Goal: Information Seeking & Learning: Compare options

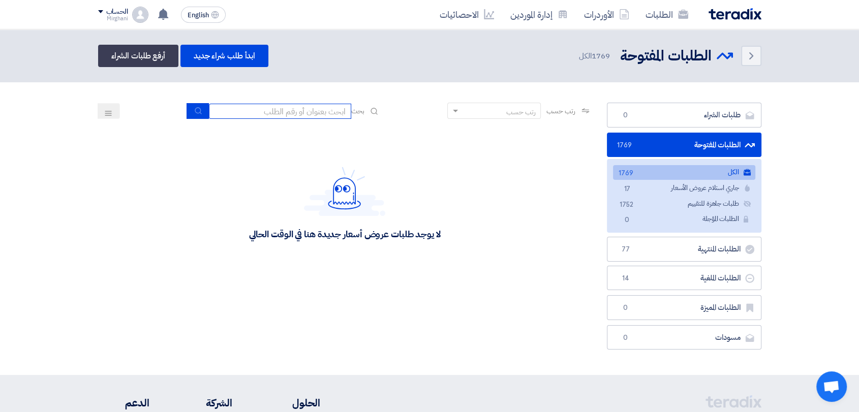
click at [292, 111] on input at bounding box center [280, 111] width 142 height 15
paste input "8000021538"
type input "8000021538"
click at [194, 109] on icon "submit" at bounding box center [198, 111] width 8 height 8
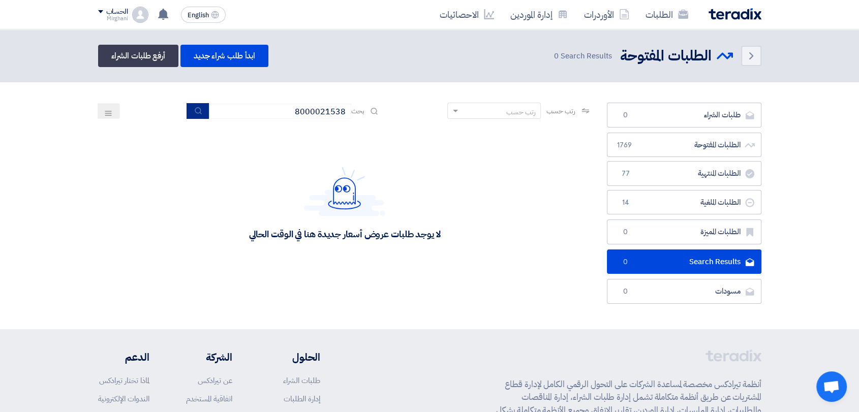
click at [191, 113] on button "submit" at bounding box center [198, 111] width 22 height 16
drag, startPoint x: 291, startPoint y: 112, endPoint x: 431, endPoint y: 119, distance: 139.9
click at [431, 119] on div "رتب حسب رتب حسب بحث 8000021538" at bounding box center [345, 115] width 494 height 24
click at [679, 17] on use at bounding box center [683, 14] width 10 height 9
click at [289, 114] on input at bounding box center [280, 111] width 142 height 15
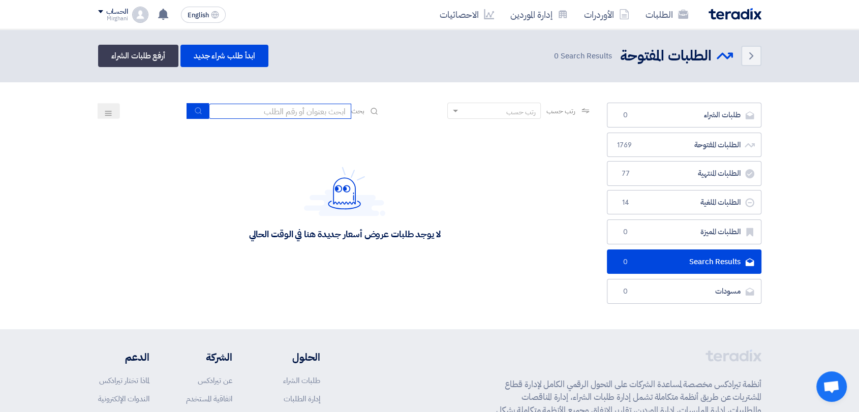
paste input "FERTILIZER,COW. 16 M3"
type input "FERTILIZER,COW. 16 M3"
click at [199, 107] on icon "submit" at bounding box center [198, 111] width 8 height 8
click at [195, 111] on use "submit" at bounding box center [198, 110] width 7 height 7
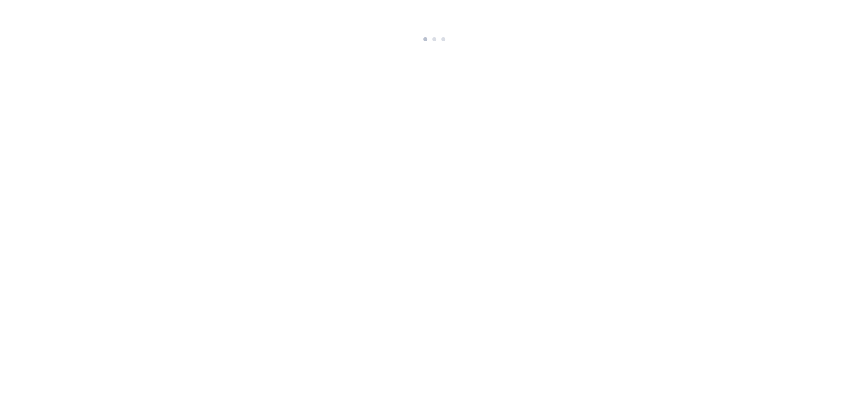
drag, startPoint x: 731, startPoint y: 305, endPoint x: 724, endPoint y: 302, distance: 7.5
click at [727, 45] on html at bounding box center [434, 22] width 868 height 45
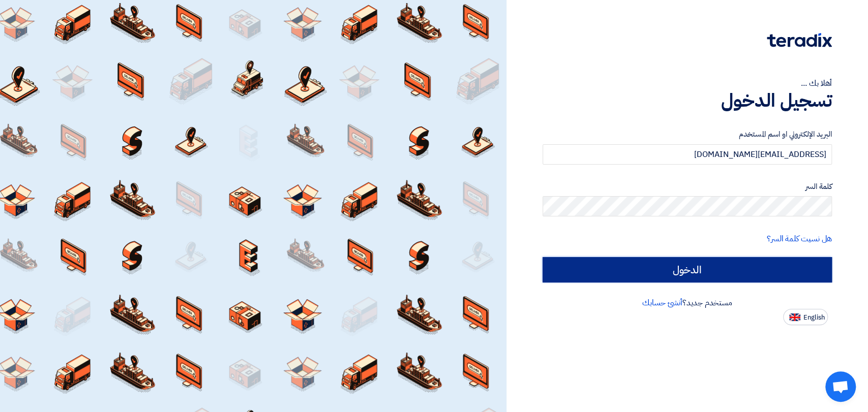
click at [688, 261] on input "الدخول" at bounding box center [686, 269] width 289 height 25
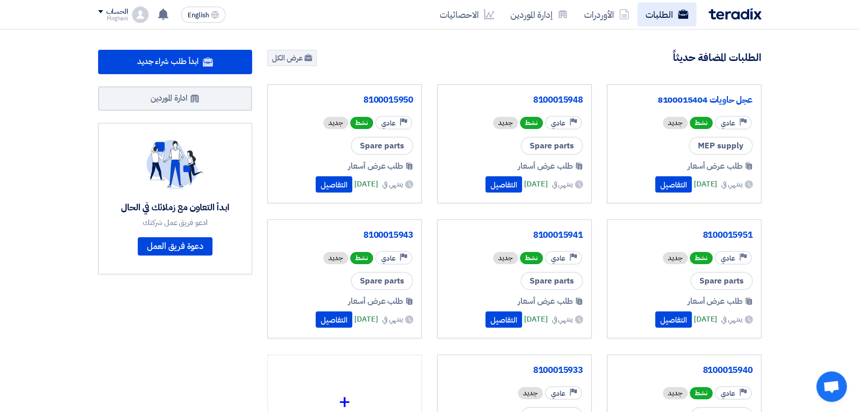
click at [657, 17] on link "الطلبات" at bounding box center [666, 15] width 59 height 24
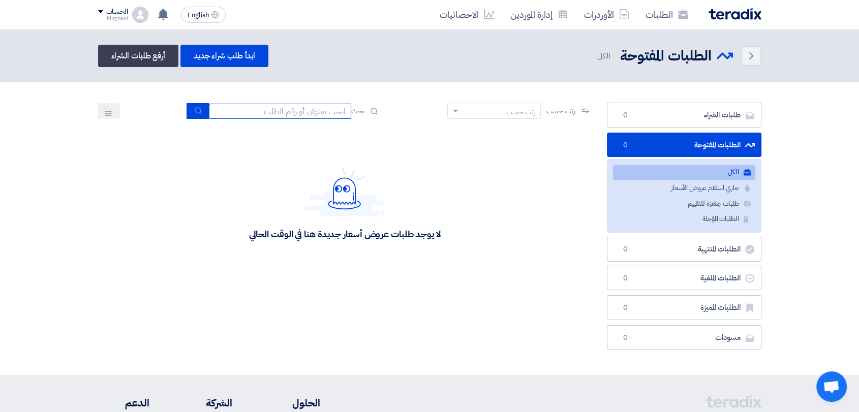
click at [324, 106] on input at bounding box center [280, 111] width 142 height 15
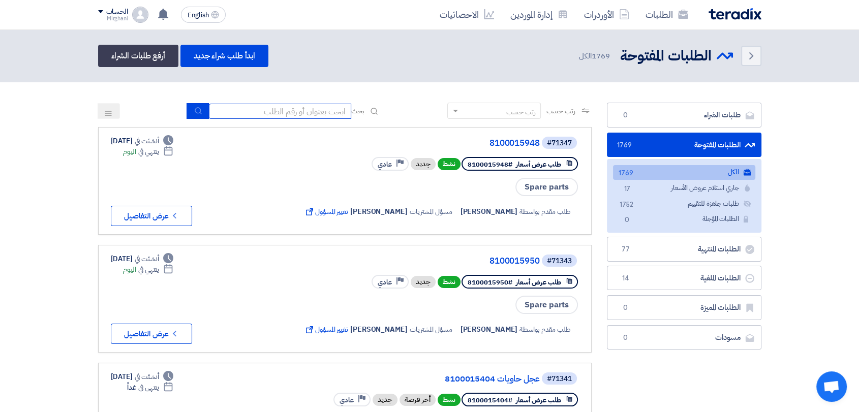
paste input "8100015061"
type input "8100015061"
click at [187, 111] on button "submit" at bounding box center [198, 111] width 22 height 16
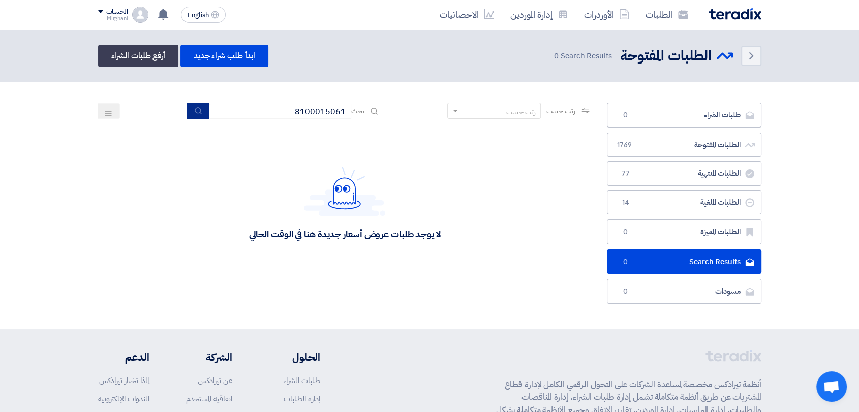
click at [187, 107] on button "submit" at bounding box center [198, 111] width 22 height 16
click at [201, 107] on button "submit" at bounding box center [198, 111] width 22 height 16
drag, startPoint x: 289, startPoint y: 113, endPoint x: 455, endPoint y: 111, distance: 165.7
click at [455, 111] on div "رتب حسب رتب حسب بحث 8100015061" at bounding box center [345, 115] width 494 height 24
paste input "FERTILIZER,COW, 16 M3"
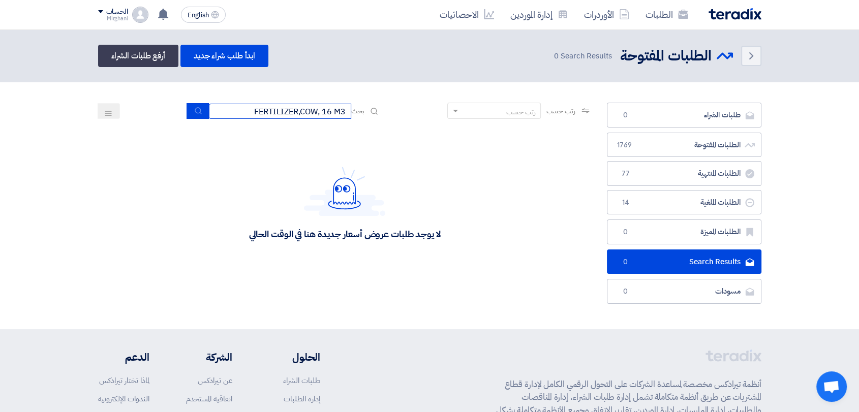
type input "FERTILIZER,COW, 16 M3"
click at [194, 108] on icon "submit" at bounding box center [198, 111] width 8 height 8
click at [198, 115] on button "submit" at bounding box center [198, 111] width 22 height 16
drag, startPoint x: 240, startPoint y: 109, endPoint x: 448, endPoint y: 84, distance: 208.9
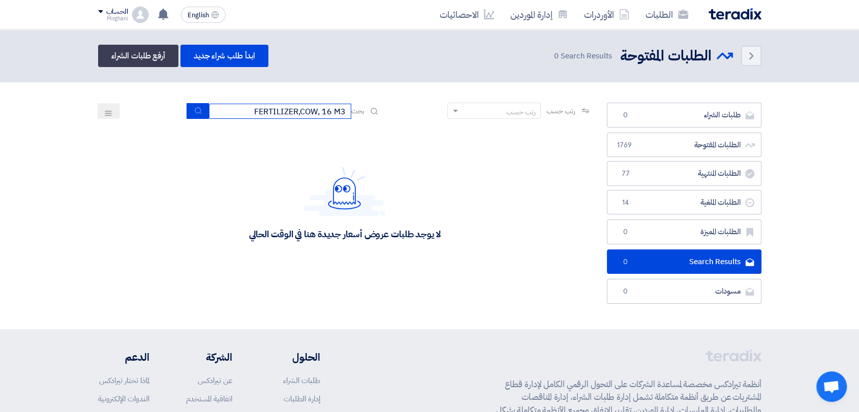
click at [449, 84] on section "طلبات الشراء طلبات الشراء 0 الطلبات المفتوحة الطلبات المفتوحة 1769 الطلبات المن…" at bounding box center [429, 205] width 859 height 247
click at [201, 112] on button "submit" at bounding box center [198, 111] width 22 height 16
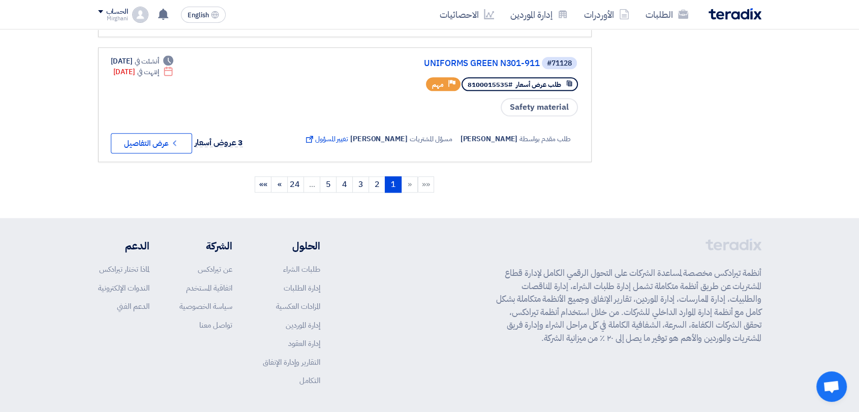
scroll to position [1262, 0]
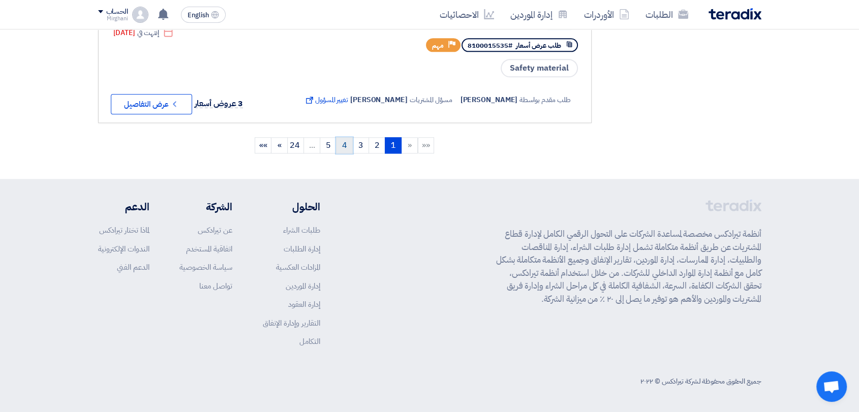
click at [345, 146] on link "4" at bounding box center [344, 145] width 17 height 16
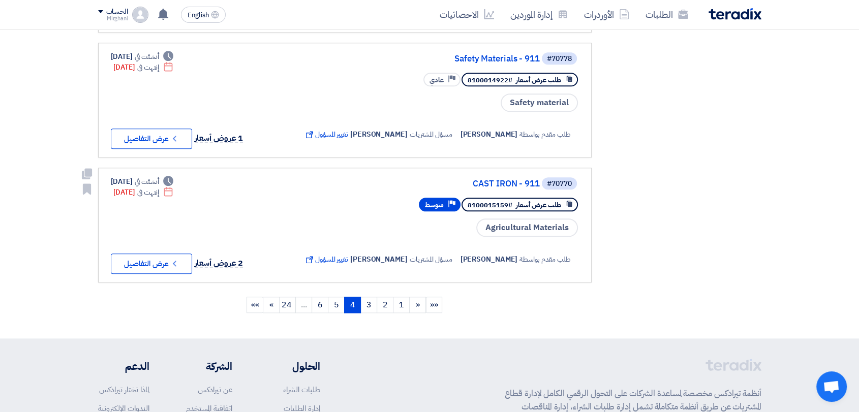
scroll to position [1129, 0]
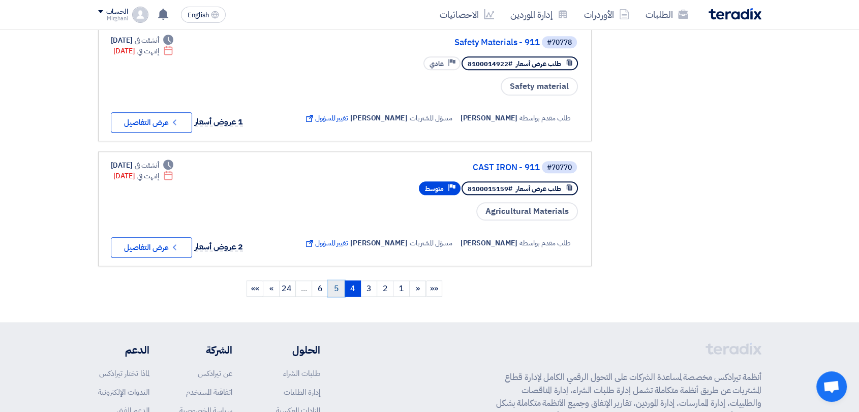
click at [338, 297] on link "5" at bounding box center [336, 289] width 17 height 16
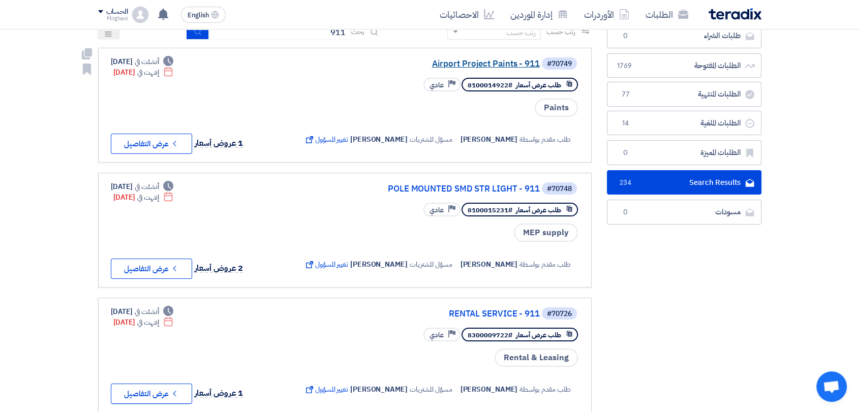
scroll to position [0, 0]
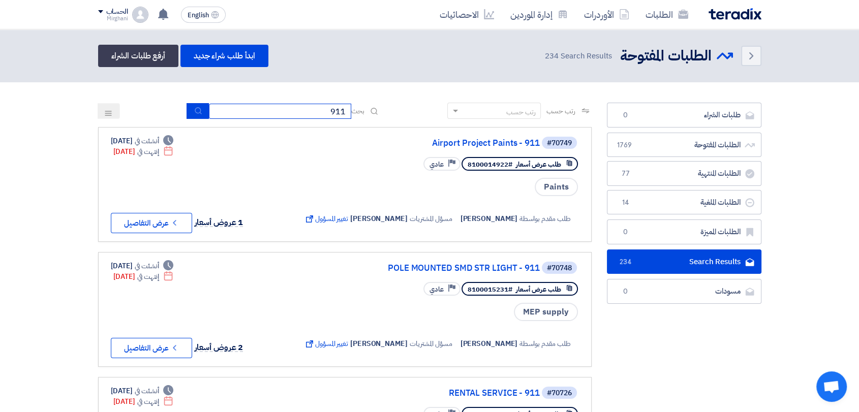
drag, startPoint x: 328, startPoint y: 118, endPoint x: 539, endPoint y: 118, distance: 210.4
click at [539, 118] on div "رتب حسب رتب حسب بحث 911" at bounding box center [345, 115] width 494 height 24
paste input "810001506"
type input "8100015061"
click at [199, 107] on button "submit" at bounding box center [198, 111] width 22 height 16
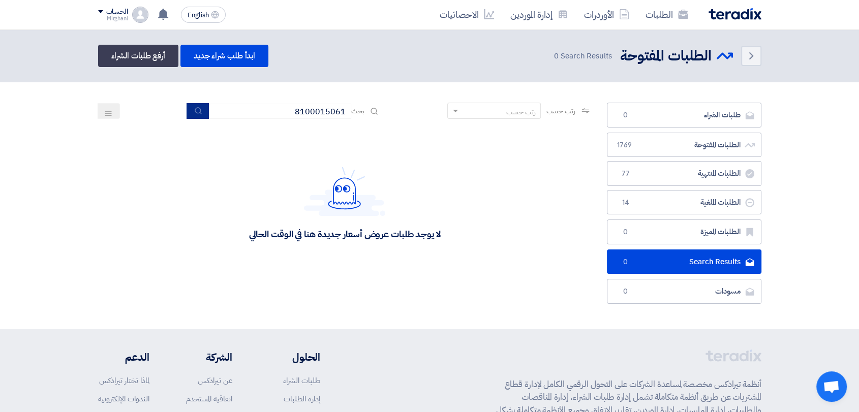
drag, startPoint x: 178, startPoint y: 103, endPoint x: 188, endPoint y: 106, distance: 9.6
click at [179, 103] on div "رتب حسب رتب حسب بحث 8100015061" at bounding box center [345, 115] width 494 height 24
click at [190, 107] on button "submit" at bounding box center [198, 111] width 22 height 16
drag, startPoint x: 247, startPoint y: 117, endPoint x: 376, endPoint y: 114, distance: 129.2
click at [376, 114] on div "بحث 8100015061" at bounding box center [284, 111] width 194 height 16
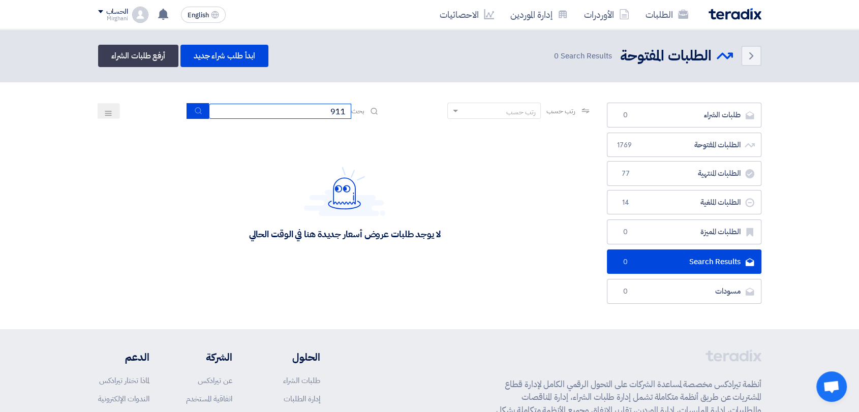
type input "911"
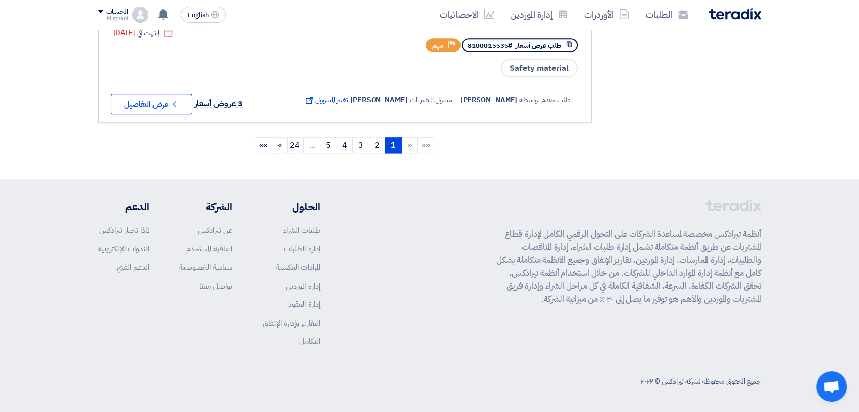
scroll to position [1092, 0]
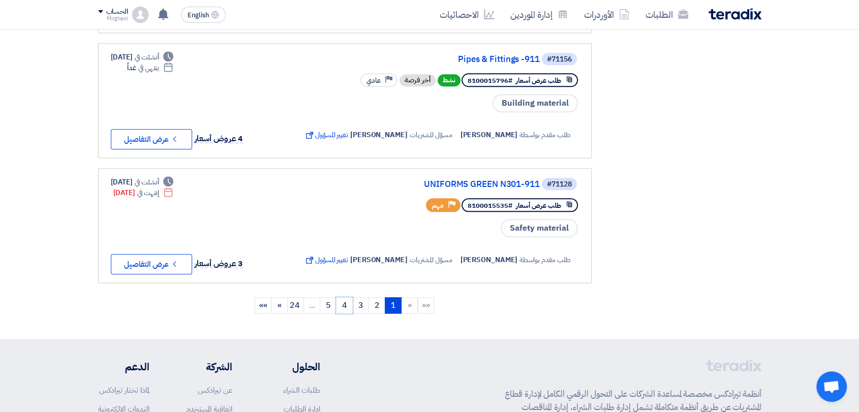
click at [350, 314] on link "4" at bounding box center [344, 305] width 17 height 16
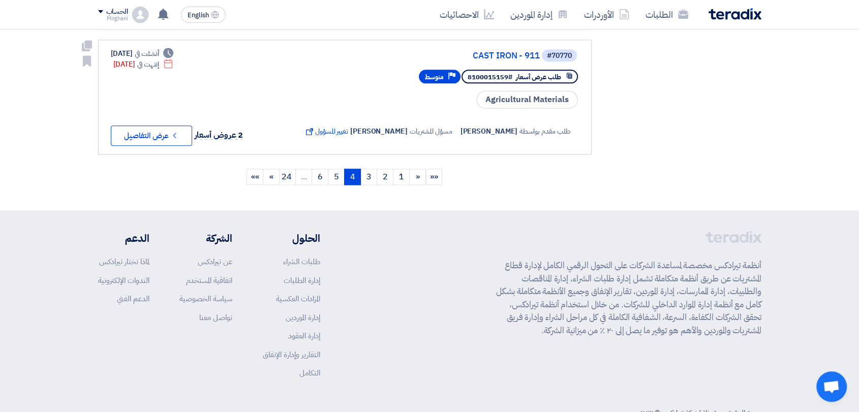
scroll to position [1242, 0]
click at [321, 184] on link "6" at bounding box center [320, 176] width 17 height 16
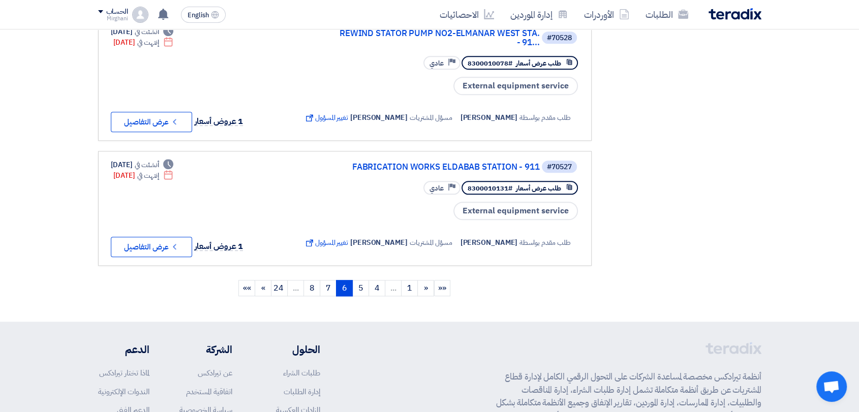
scroll to position [1186, 0]
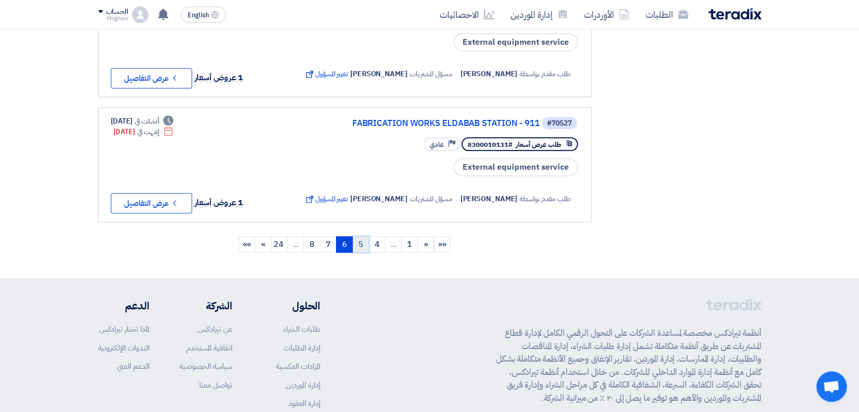
click at [361, 253] on link "5" at bounding box center [360, 244] width 17 height 16
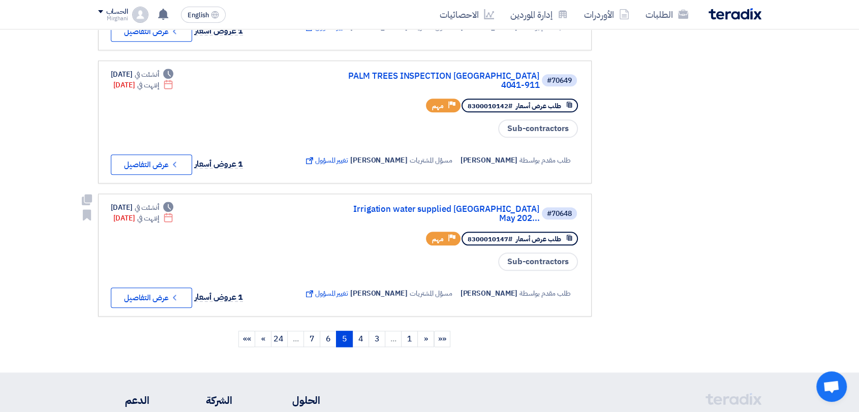
scroll to position [1129, 0]
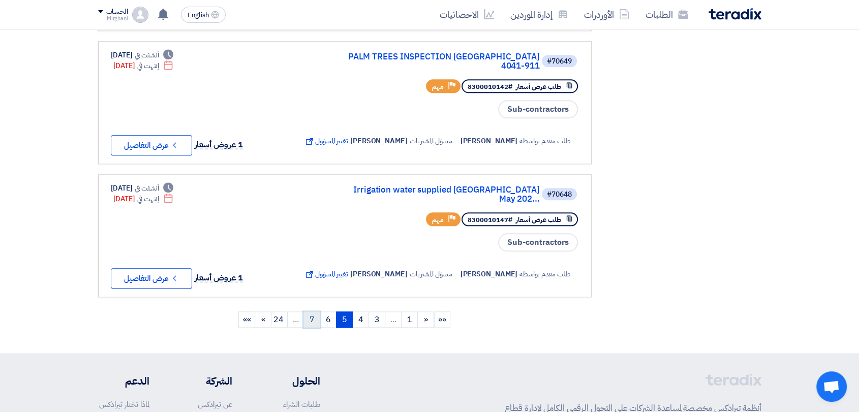
click at [306, 328] on link "7" at bounding box center [311, 320] width 17 height 16
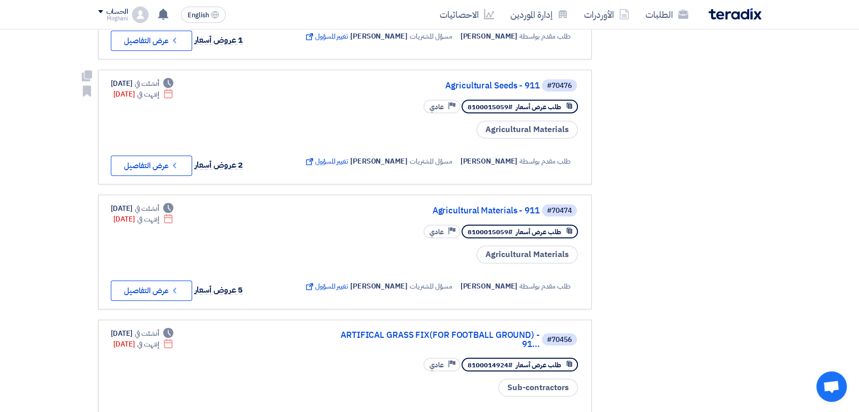
scroll to position [847, 0]
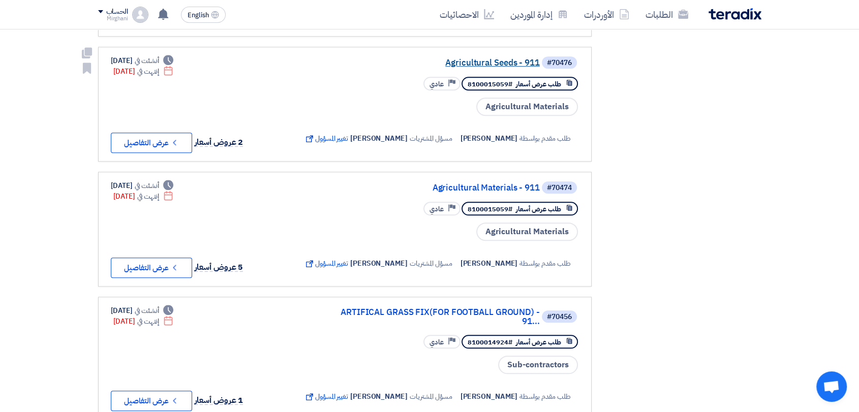
click at [489, 68] on link "Agricultural Seeds - 911" at bounding box center [437, 62] width 203 height 9
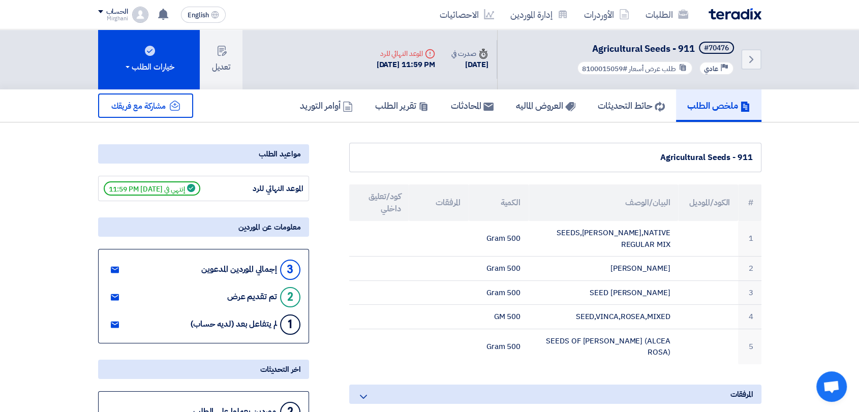
click at [743, 70] on div "Back #70476 Agricultural Seeds - 911 Priority عادي طلب عرض أسعار #8100015059" at bounding box center [629, 59] width 264 height 60
click at [743, 69] on link "Back" at bounding box center [751, 59] width 20 height 20
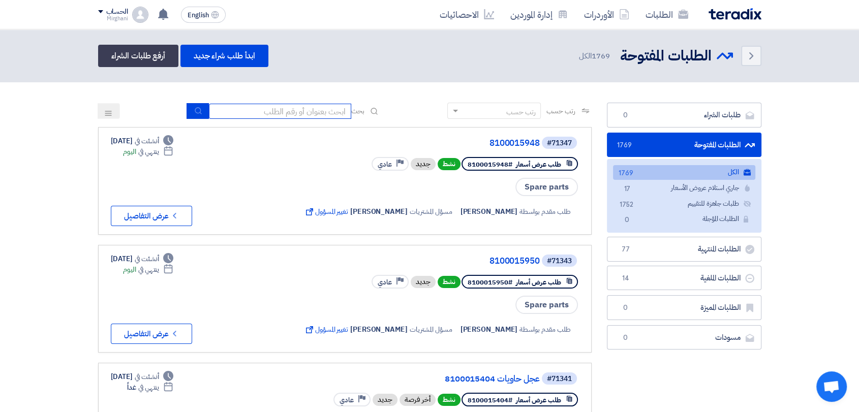
click at [293, 115] on input at bounding box center [280, 111] width 142 height 15
type input "911"
click at [199, 106] on button "submit" at bounding box center [198, 111] width 22 height 16
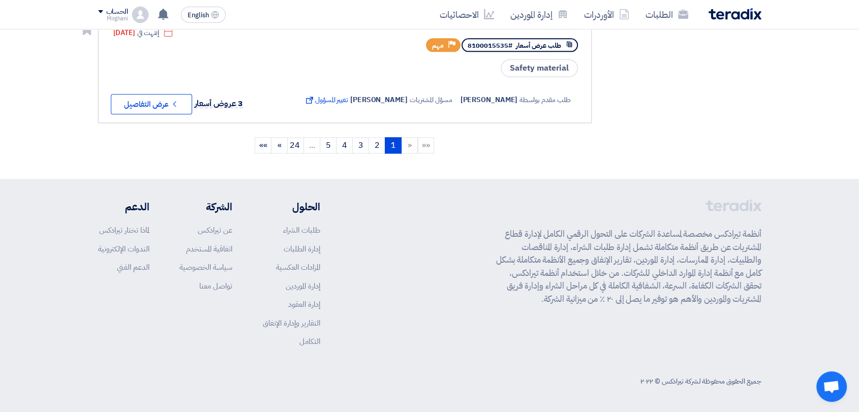
scroll to position [1262, 0]
click at [326, 147] on link "5" at bounding box center [328, 145] width 17 height 16
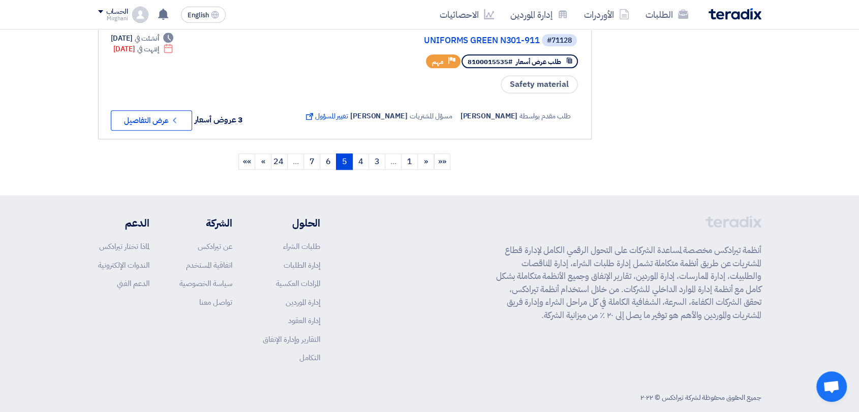
scroll to position [1205, 0]
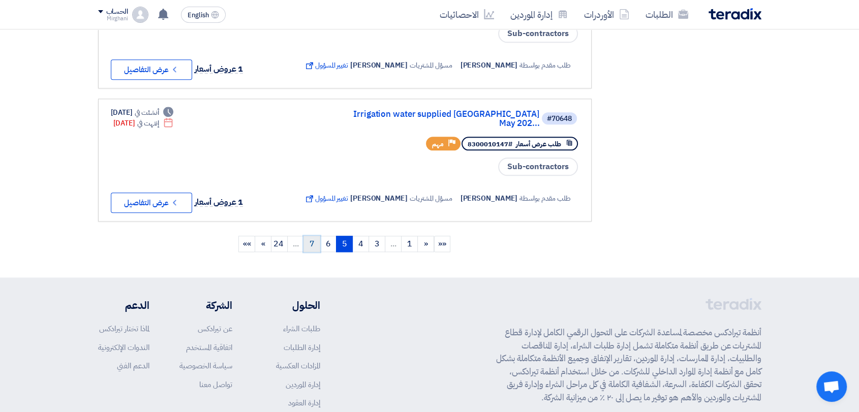
click at [309, 252] on link "7" at bounding box center [311, 244] width 17 height 16
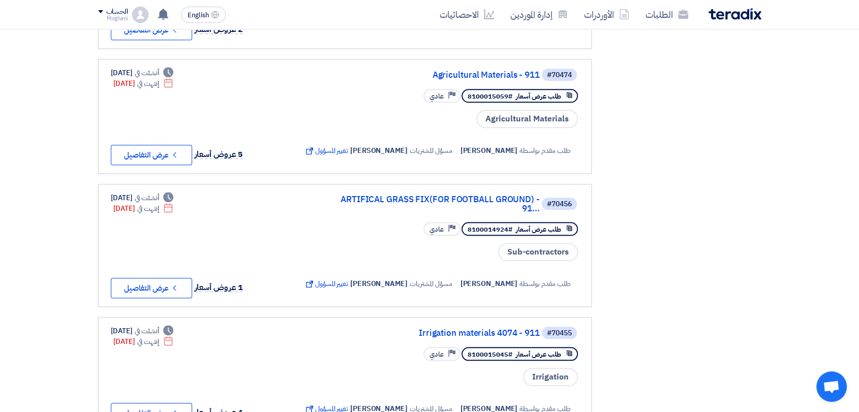
scroll to position [903, 0]
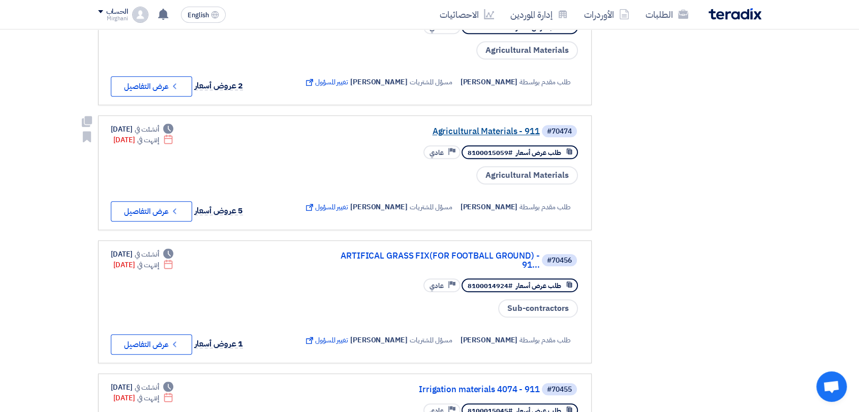
click at [460, 136] on link "Agricultural Materials - 911" at bounding box center [437, 131] width 203 height 9
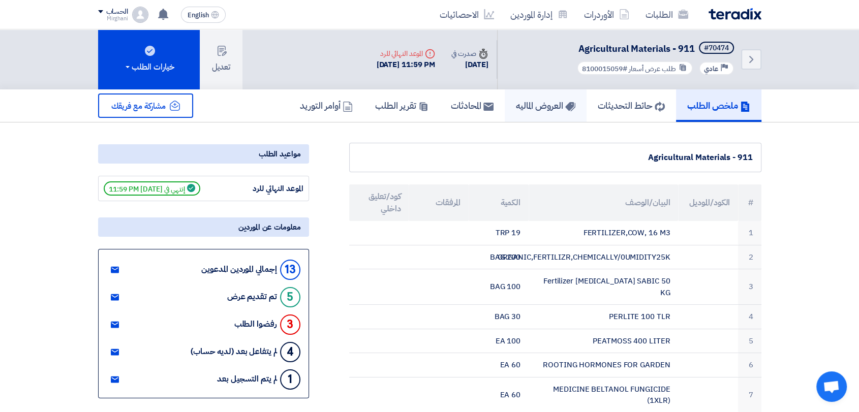
click at [545, 103] on h5 "العروض الماليه" at bounding box center [545, 106] width 59 height 12
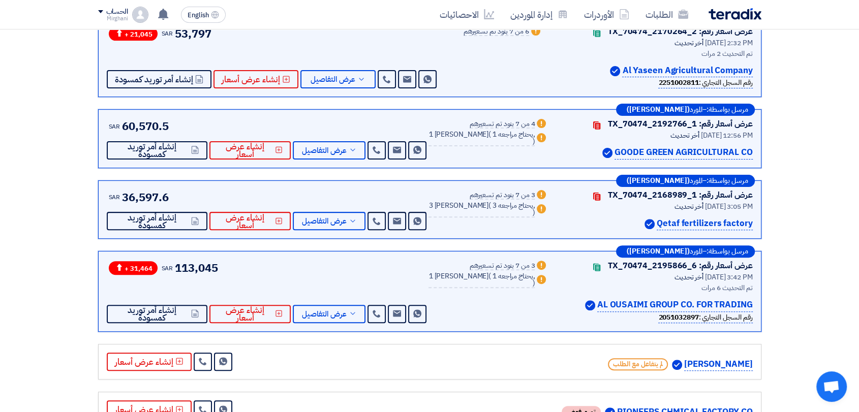
scroll to position [282, 0]
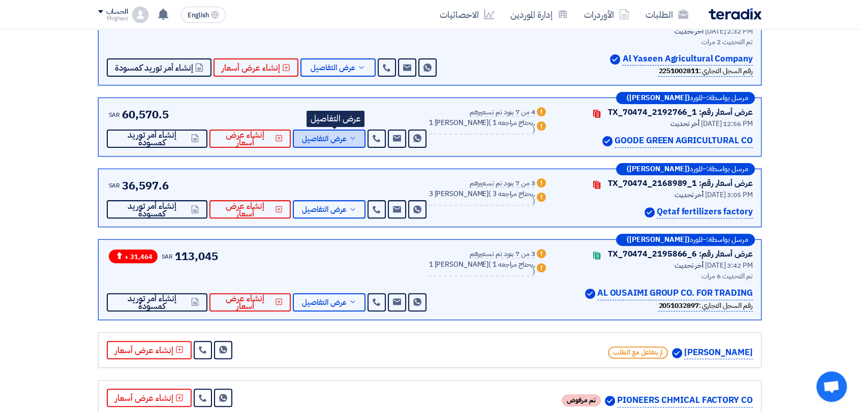
click at [340, 139] on span "عرض التفاصيل" at bounding box center [324, 139] width 45 height 8
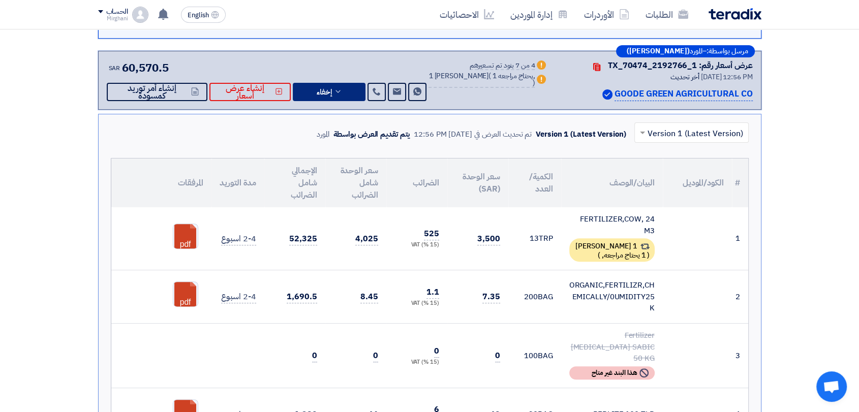
scroll to position [339, 0]
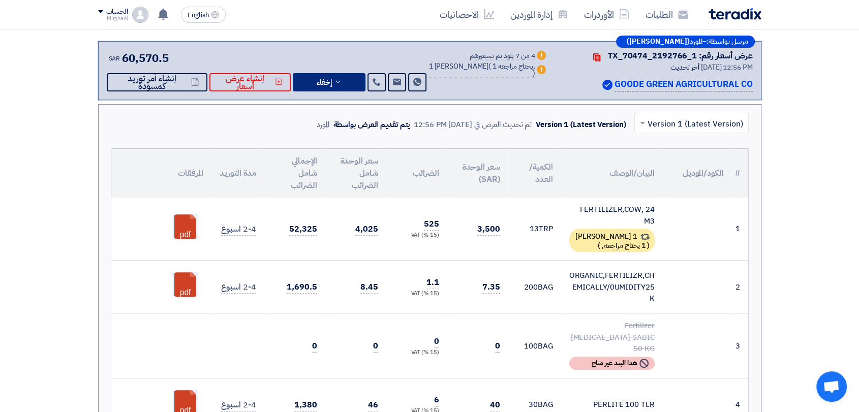
click at [345, 87] on button "إخفاء" at bounding box center [329, 82] width 73 height 18
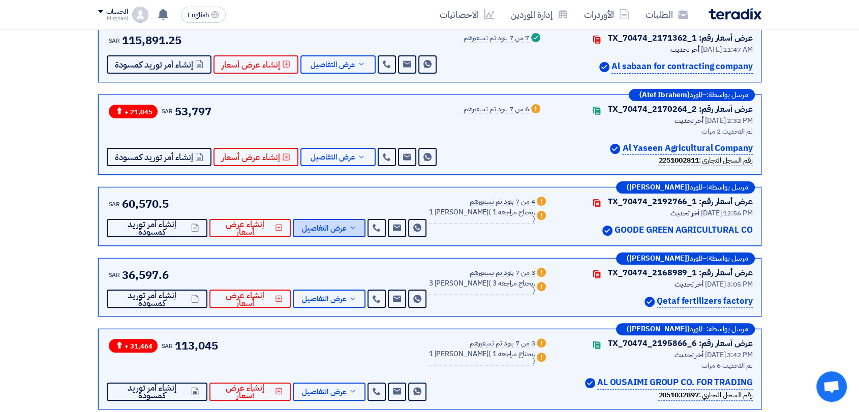
scroll to position [226, 0]
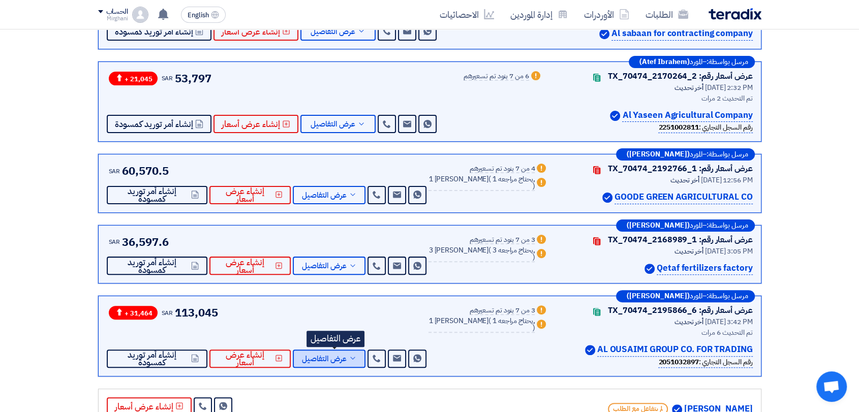
click at [346, 355] on span "عرض التفاصيل" at bounding box center [324, 359] width 45 height 8
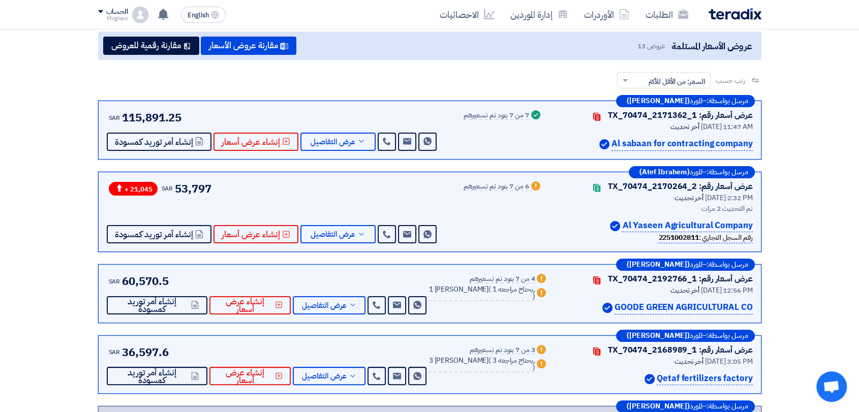
scroll to position [339, 0]
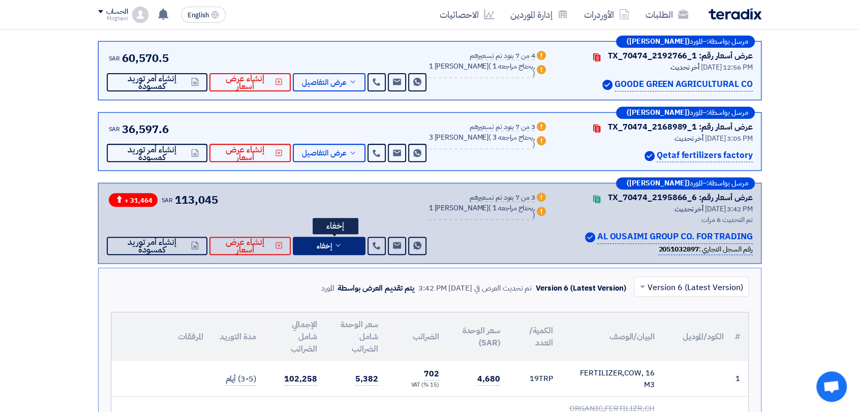
click at [346, 250] on button "إخفاء" at bounding box center [329, 246] width 73 height 18
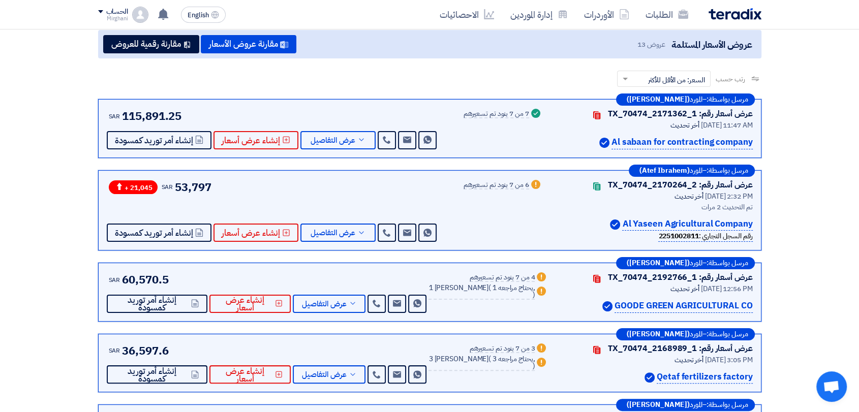
scroll to position [56, 0]
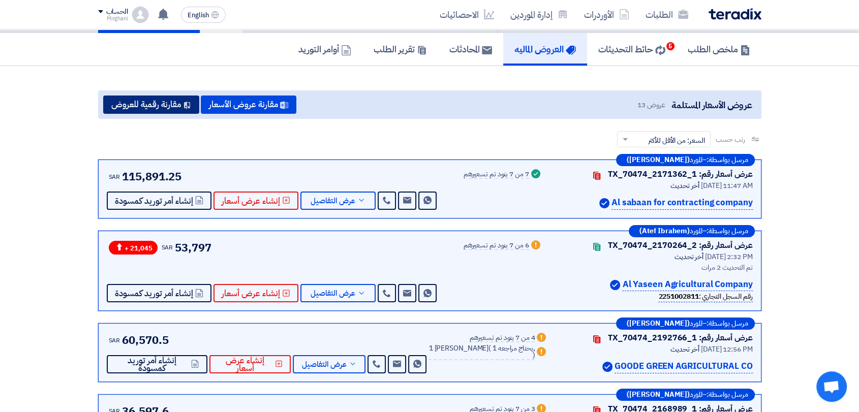
click at [183, 104] on button "مقارنة رقمية للعروض" at bounding box center [151, 105] width 96 height 18
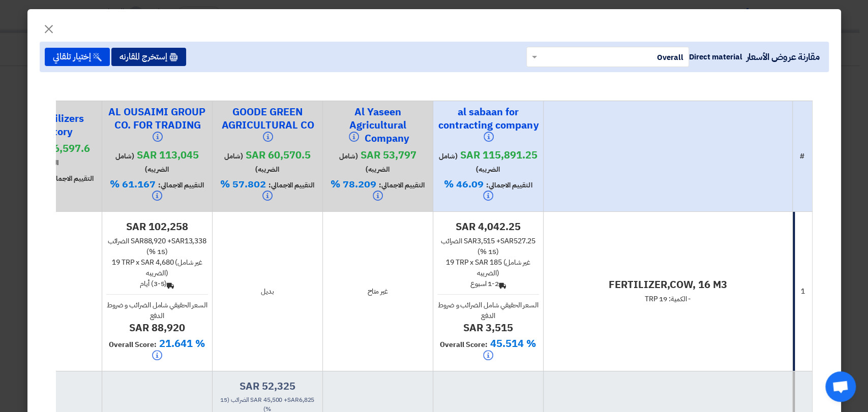
click at [148, 60] on button "إستخرج المقارنه" at bounding box center [148, 57] width 75 height 18
click at [158, 53] on button "إستخرج المقارنه" at bounding box center [148, 57] width 75 height 18
click at [53, 22] on span "×" at bounding box center [49, 28] width 12 height 30
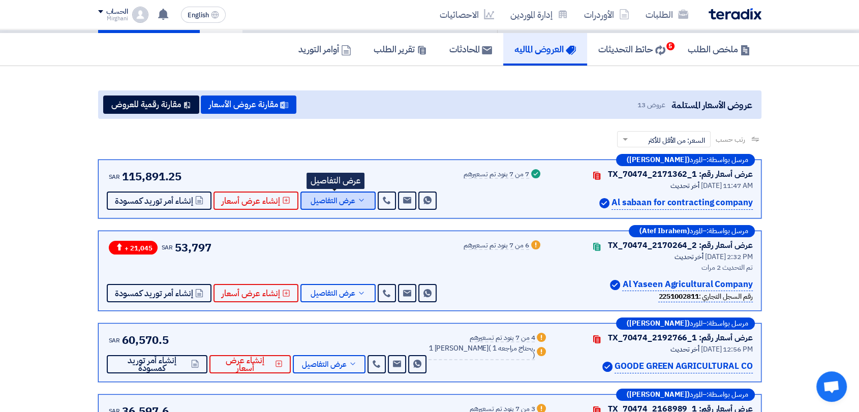
click at [317, 193] on button "عرض التفاصيل" at bounding box center [337, 201] width 75 height 18
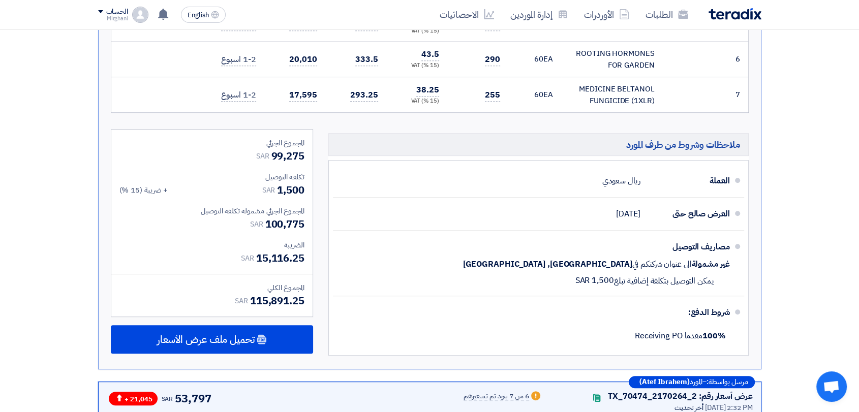
scroll to position [621, 0]
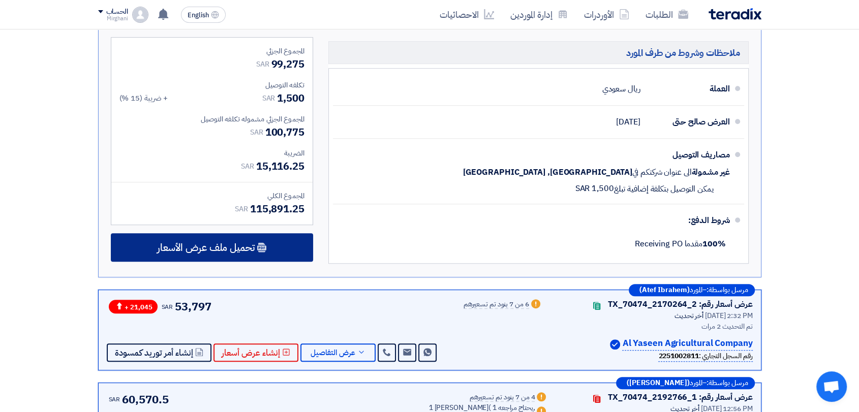
click at [267, 233] on div "تحميل ملف عرض الأسعار" at bounding box center [212, 247] width 202 height 28
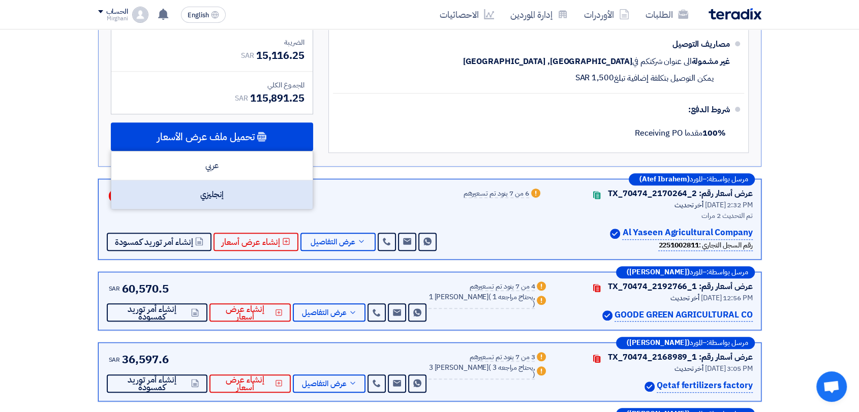
scroll to position [734, 0]
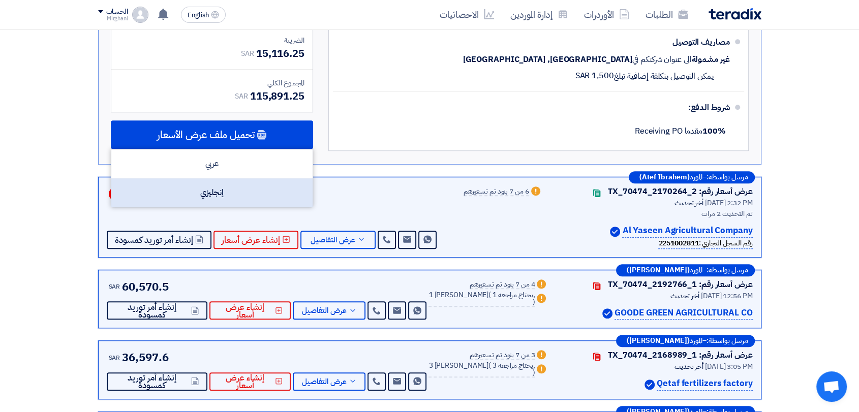
click at [255, 178] on div "إنجليزي" at bounding box center [211, 192] width 201 height 28
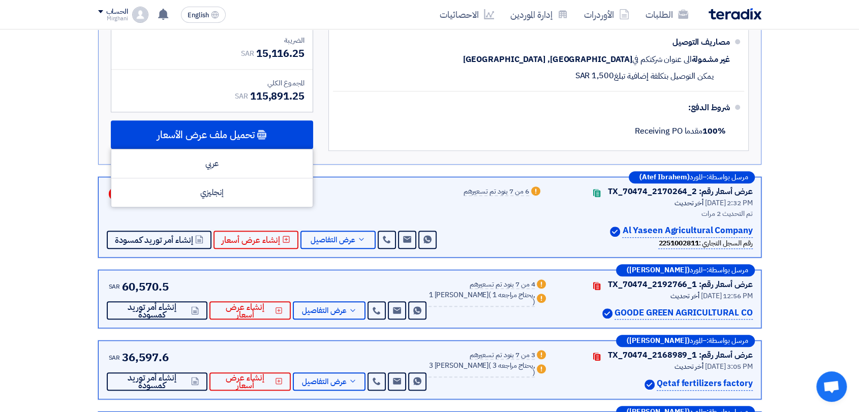
click at [360, 156] on div "مرسل بواسطة: – المورد ([PERSON_NAME]) عرض أسعار رقم: TX_70474_2171362_1 Contact…" at bounding box center [429, 200] width 679 height 1437
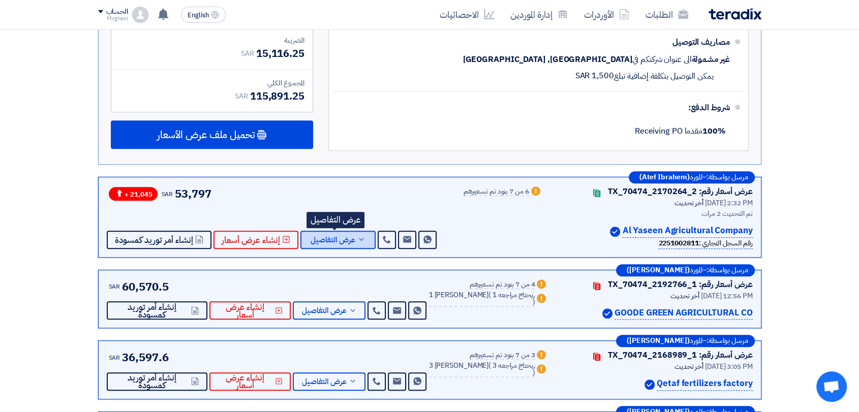
click at [358, 235] on icon at bounding box center [361, 239] width 8 height 8
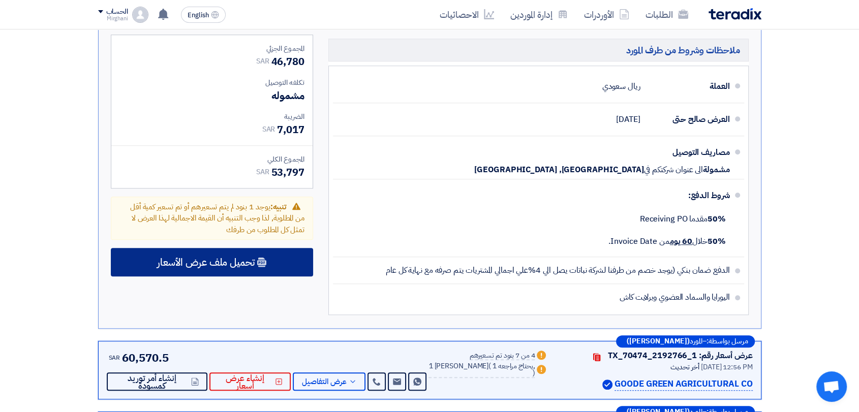
click at [293, 248] on div "تحميل ملف عرض الأسعار" at bounding box center [212, 262] width 202 height 28
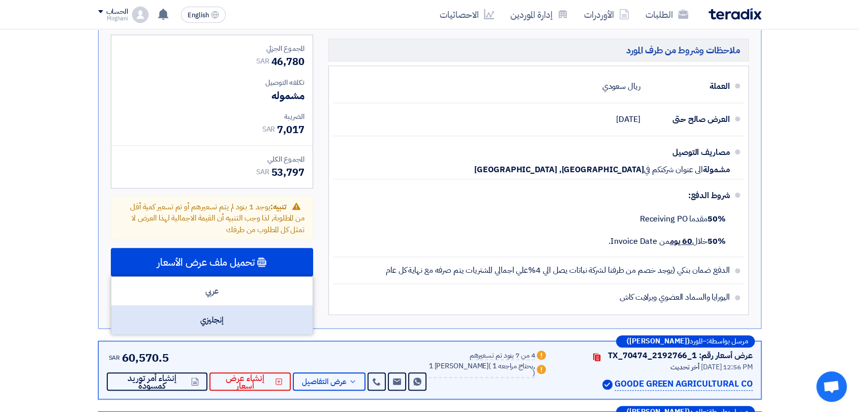
click at [263, 306] on div "إنجليزي" at bounding box center [211, 320] width 201 height 28
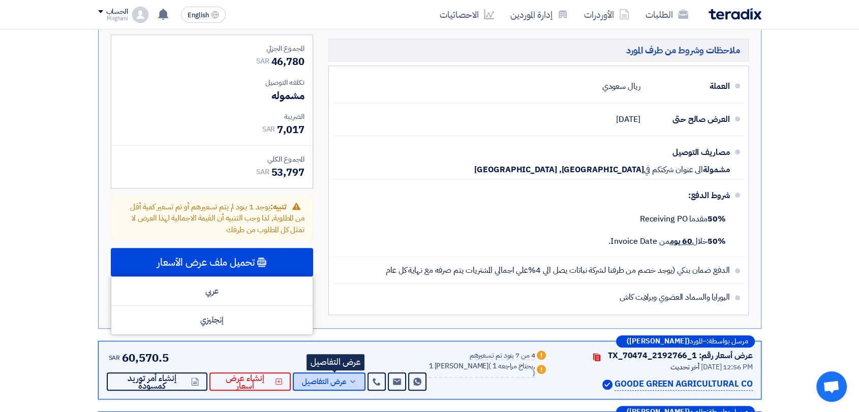
click at [342, 378] on span "عرض التفاصيل" at bounding box center [324, 382] width 45 height 8
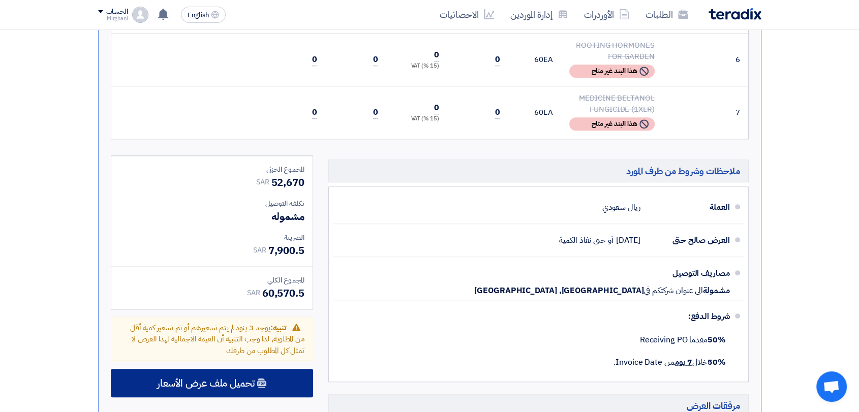
click at [284, 369] on div "تحميل ملف عرض الأسعار" at bounding box center [212, 383] width 202 height 28
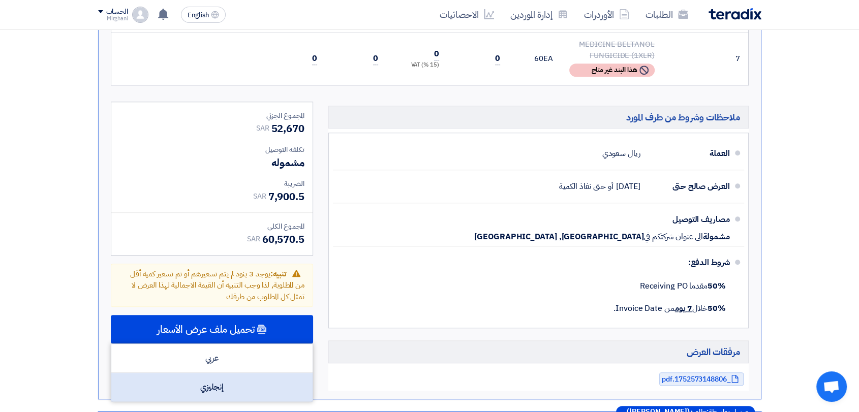
scroll to position [847, 0]
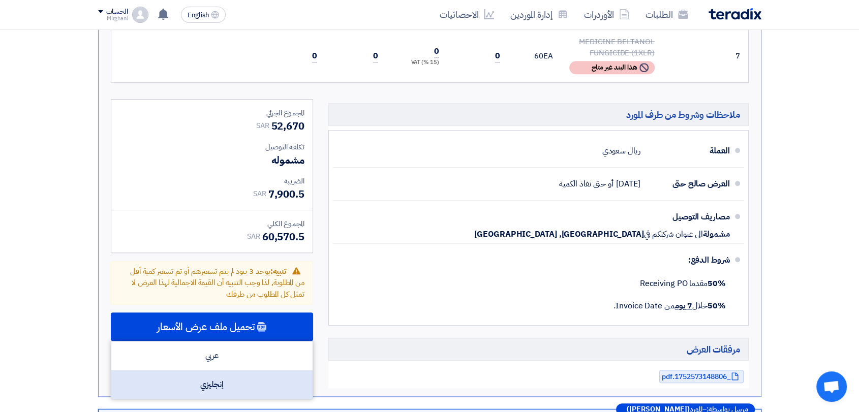
click at [284, 371] on div "إنجليزي" at bounding box center [211, 385] width 201 height 28
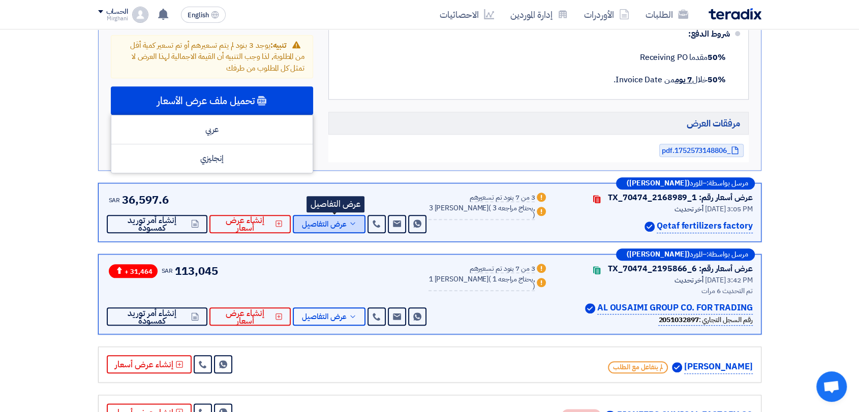
click at [329, 221] on span "عرض التفاصيل" at bounding box center [324, 225] width 45 height 8
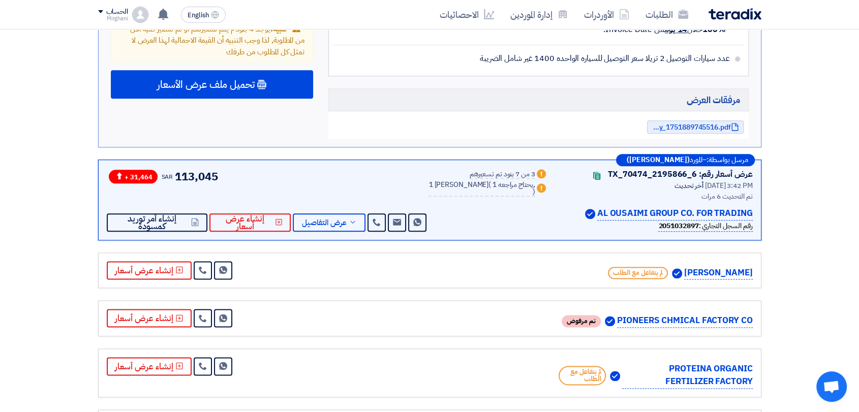
scroll to position [1129, 0]
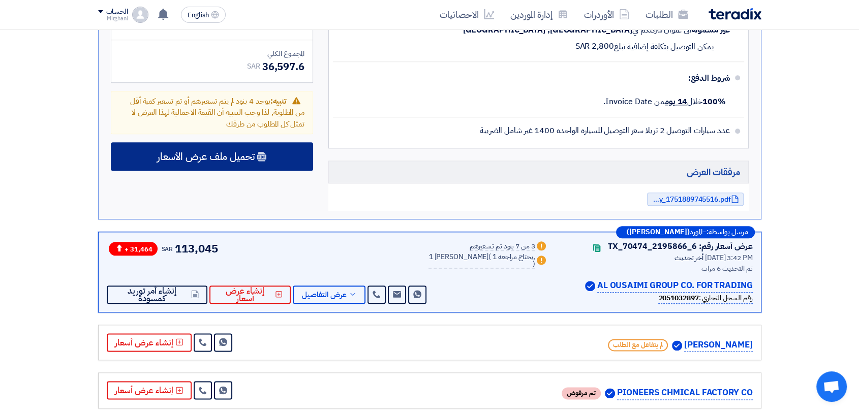
click at [287, 142] on div "تحميل ملف عرض الأسعار" at bounding box center [212, 156] width 202 height 28
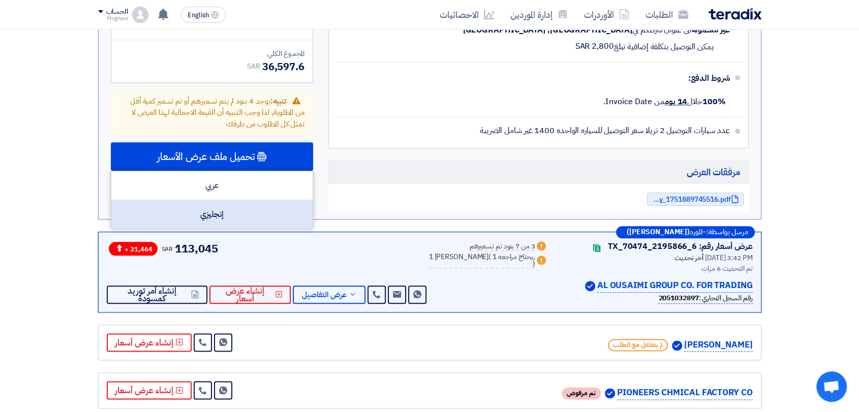
click at [286, 200] on div "إنجليزي" at bounding box center [211, 214] width 201 height 28
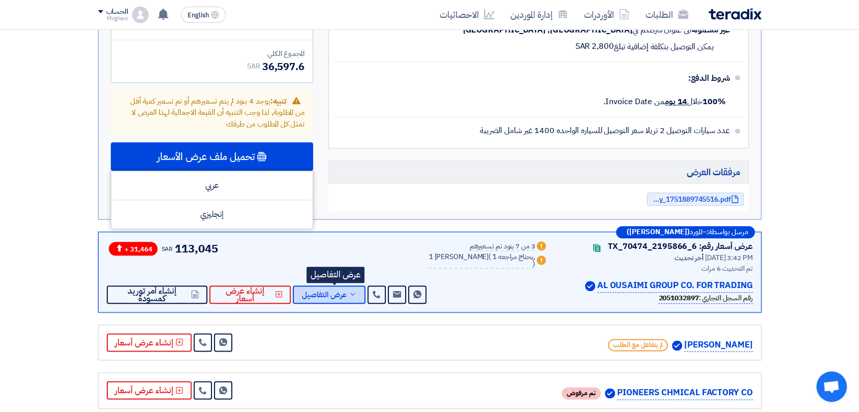
click at [356, 290] on icon at bounding box center [353, 294] width 8 height 8
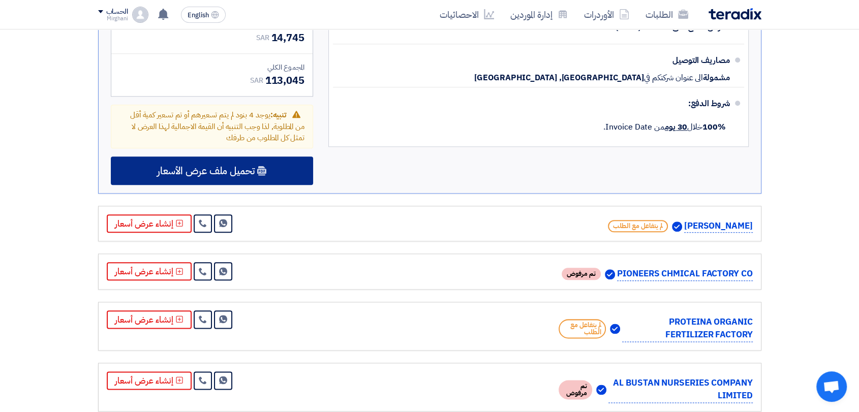
click at [305, 157] on div "تحميل ملف عرض الأسعار" at bounding box center [212, 171] width 202 height 28
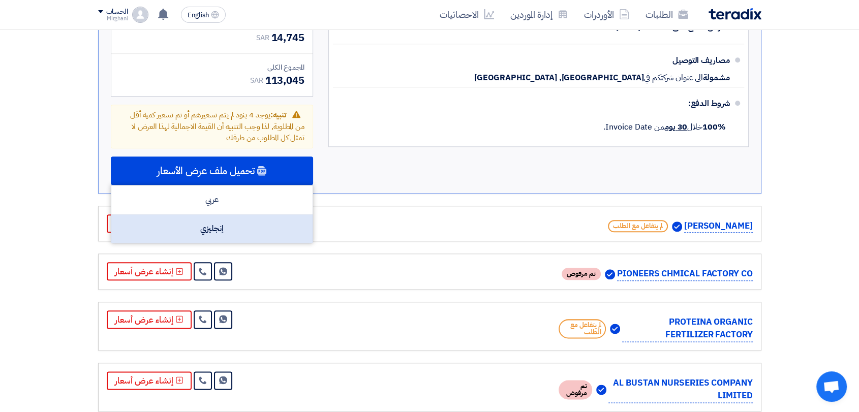
click at [277, 214] on div "إنجليزي" at bounding box center [211, 228] width 201 height 28
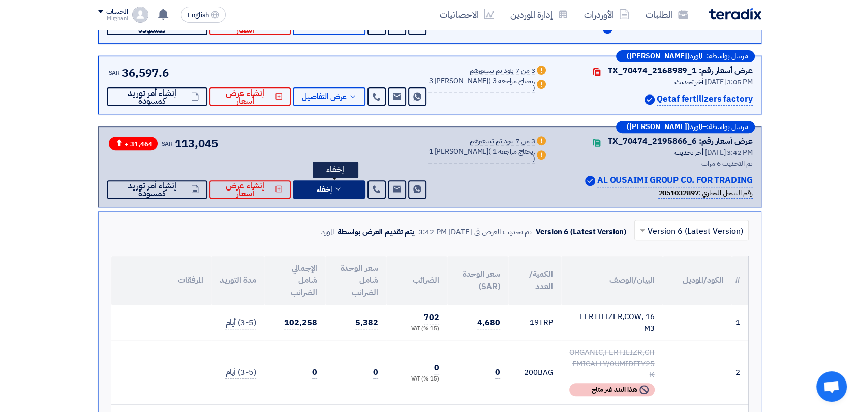
click at [322, 181] on button "إخفاء" at bounding box center [329, 189] width 73 height 18
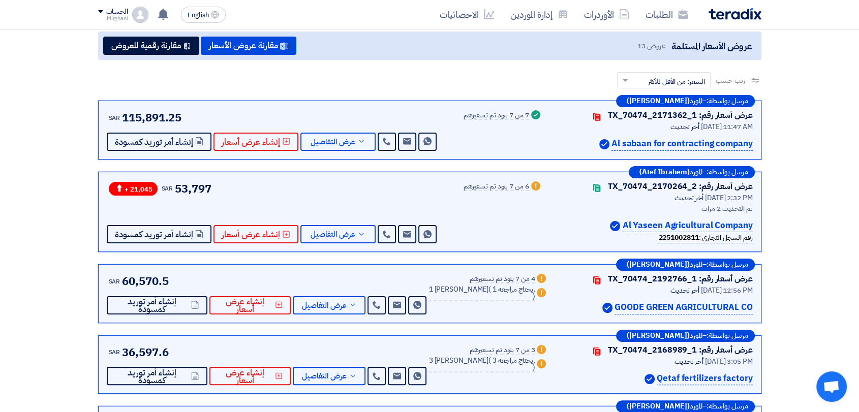
scroll to position [113, 0]
